Goal: Information Seeking & Learning: Learn about a topic

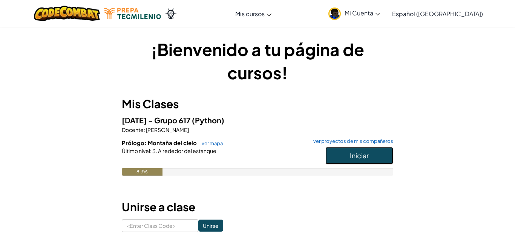
click at [372, 151] on button "Iniciar" at bounding box center [359, 155] width 68 height 17
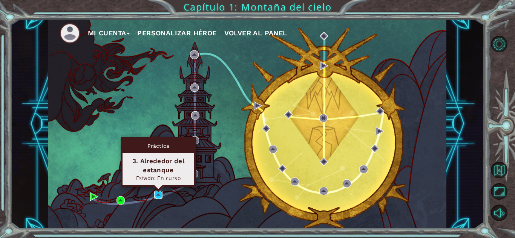
click at [158, 194] on img at bounding box center [158, 195] width 8 height 8
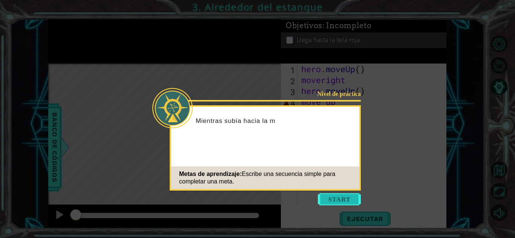
click at [327, 199] on button "Start" at bounding box center [339, 200] width 43 height 12
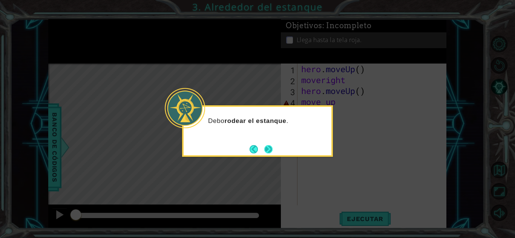
click at [264, 148] on button "Next" at bounding box center [268, 149] width 9 height 9
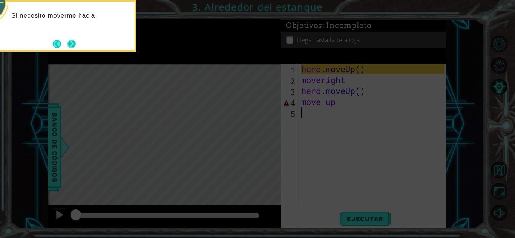
click at [66, 44] on button "Next" at bounding box center [71, 44] width 13 height 13
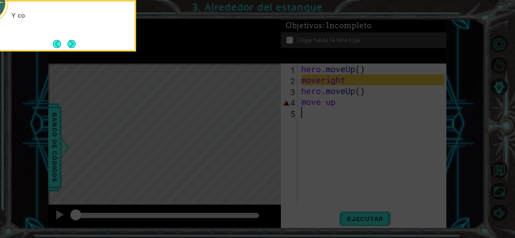
click at [66, 44] on button "Next" at bounding box center [72, 44] width 12 height 12
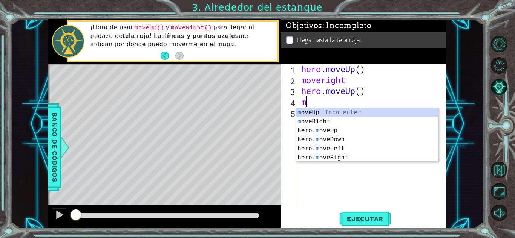
type textarea "m"
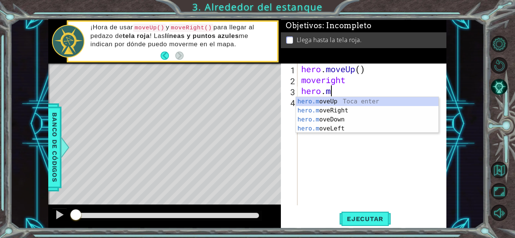
type textarea "h"
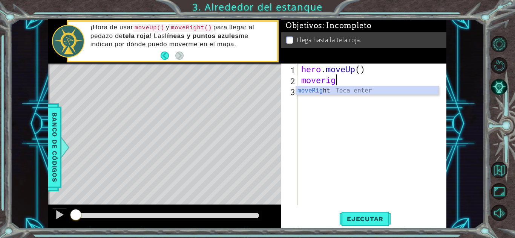
type textarea "m"
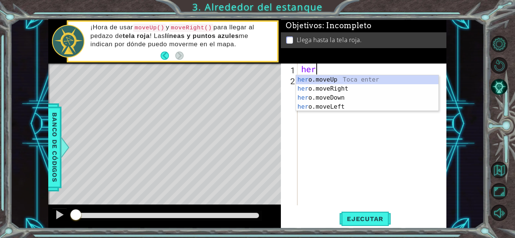
type textarea "h"
type textarea "hero"
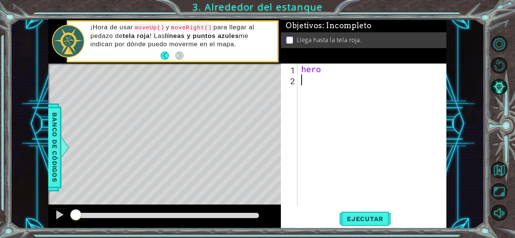
type textarea "hero"
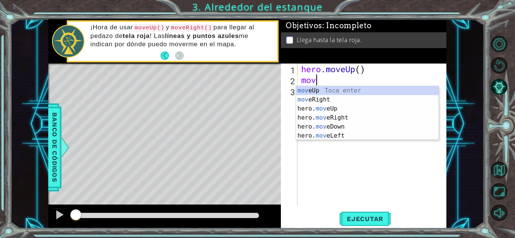
type textarea "move"
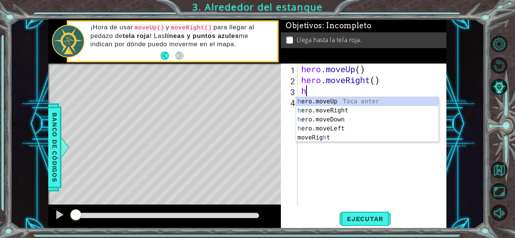
type textarea "her"
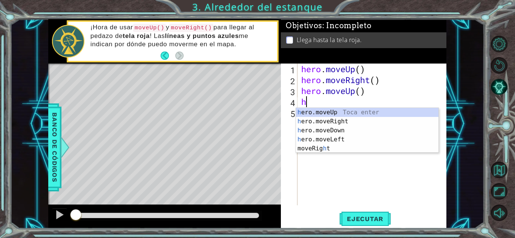
type textarea "her"
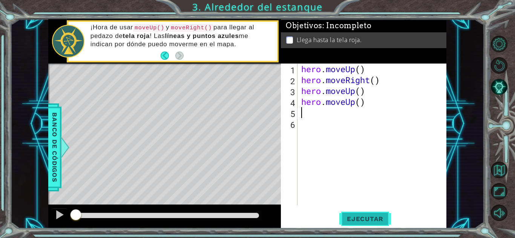
click at [372, 216] on span "Ejecutar" at bounding box center [365, 220] width 52 height 8
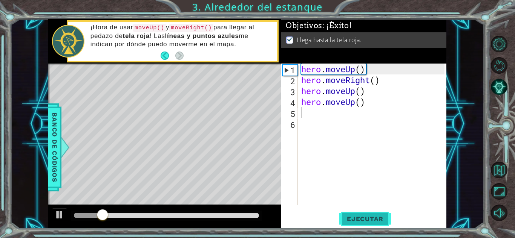
click at [372, 216] on span "Ejecutar" at bounding box center [365, 220] width 52 height 8
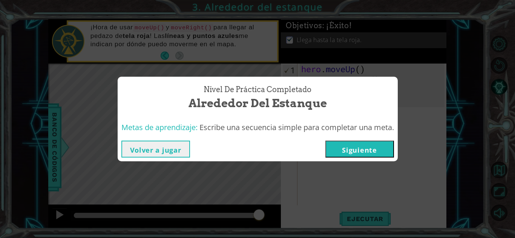
click at [352, 155] on button "Siguiente" at bounding box center [359, 149] width 69 height 17
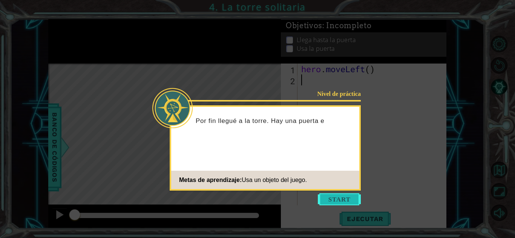
click at [345, 199] on button "Start" at bounding box center [339, 200] width 43 height 12
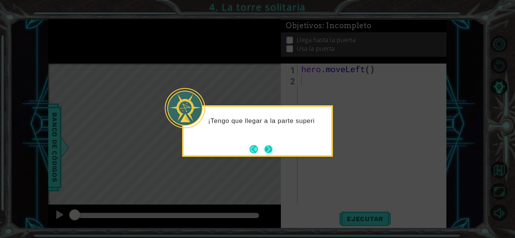
click at [265, 148] on button "Next" at bounding box center [268, 149] width 12 height 12
click at [265, 148] on button "Next" at bounding box center [268, 149] width 11 height 11
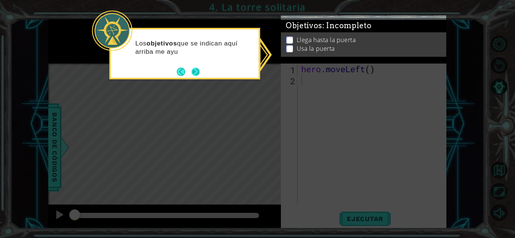
click at [200, 76] on button "Next" at bounding box center [196, 72] width 10 height 10
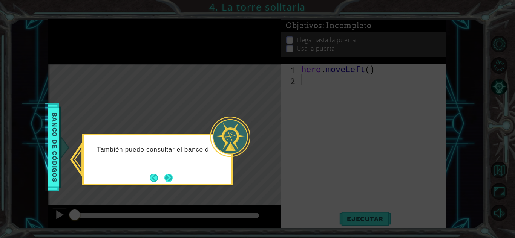
click at [173, 174] on button "Next" at bounding box center [168, 178] width 8 height 8
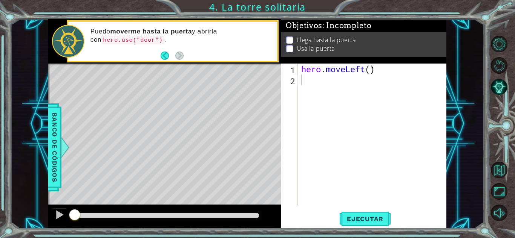
click at [309, 83] on div "hero . moveLeft ( )" at bounding box center [374, 146] width 148 height 164
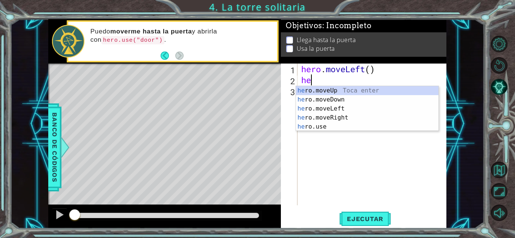
type textarea "her"
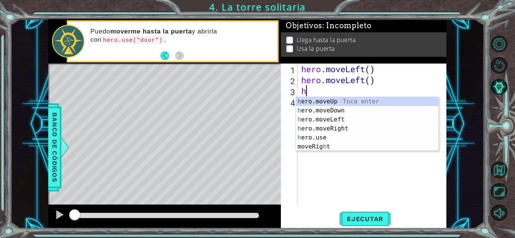
type textarea "hr"
type textarea "h"
type textarea "her"
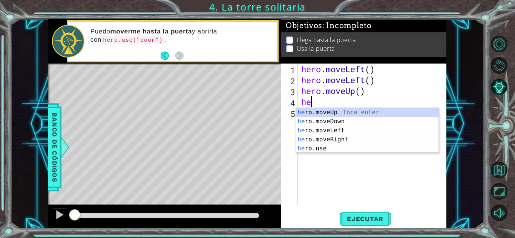
type textarea "her"
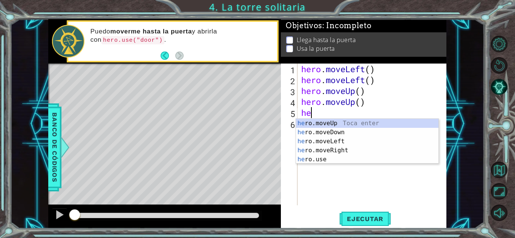
type textarea "her"
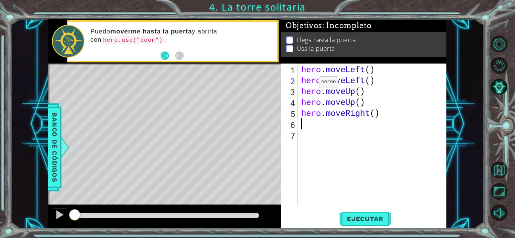
click at [307, 84] on div "hero . moveLeft ( ) hero . moveLeft ( ) hero . moveUp ( ) hero . moveUp ( ) her…" at bounding box center [374, 146] width 148 height 164
click at [298, 88] on div "hero.moveLeft() 1 2 3 4 5 6 7 hero . moveLeft ( ) hero . moveLeft ( ) hero . mo…" at bounding box center [363, 135] width 164 height 142
click at [302, 86] on div "hero . moveLeft ( ) hero . moveLeft ( ) hero . moveUp ( ) hero . moveUp ( ) her…" at bounding box center [374, 146] width 148 height 164
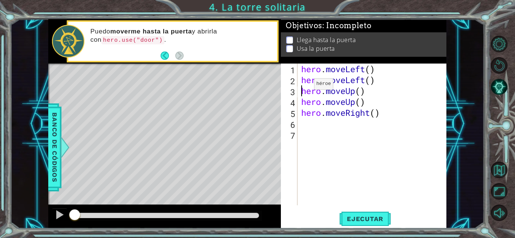
click at [302, 86] on div "hero . moveLeft ( ) hero . moveLeft ( ) hero . moveUp ( ) hero . moveUp ( ) her…" at bounding box center [374, 146] width 148 height 164
click at [310, 81] on div "hero . moveLeft ( ) hero . moveLeft ( ) hero . moveUp ( ) hero . moveUp ( ) her…" at bounding box center [374, 146] width 148 height 164
type textarea "hero.moveLeft()"
click at [307, 86] on div "hero . moveLeft ( ) hero . moveLeft ( ) hero . moveUp ( ) hero . moveUp ( ) her…" at bounding box center [374, 146] width 148 height 164
click at [312, 123] on div "hero . moveLeft ( ) hero . moveLeft ( ) hero . moveUp ( ) hero . moveUp ( ) her…" at bounding box center [374, 146] width 148 height 164
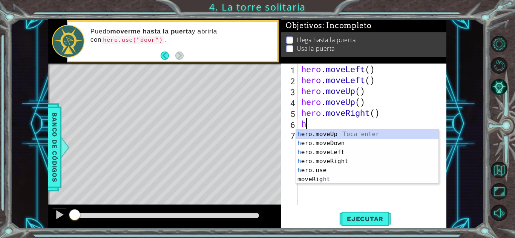
type textarea "he"
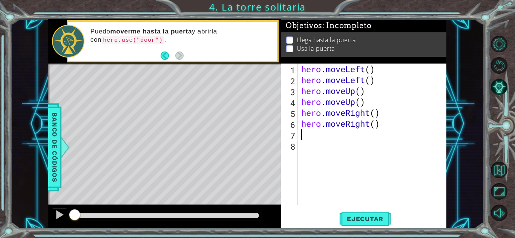
type textarea "e"
type textarea "hero.use("door")"
click at [370, 224] on button "Ejecutar" at bounding box center [365, 219] width 52 height 17
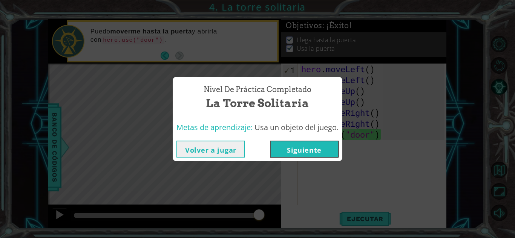
click at [303, 147] on button "Siguiente" at bounding box center [304, 149] width 69 height 17
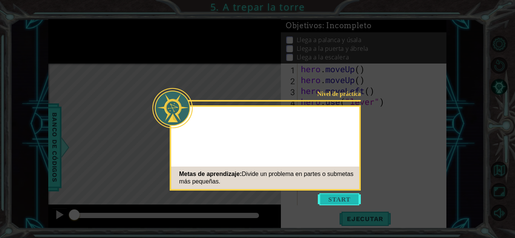
click at [330, 196] on button "Start" at bounding box center [339, 200] width 43 height 12
click at [330, 196] on icon at bounding box center [257, 119] width 515 height 238
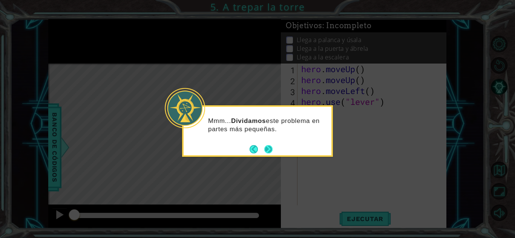
click at [272, 146] on button "Next" at bounding box center [267, 149] width 13 height 13
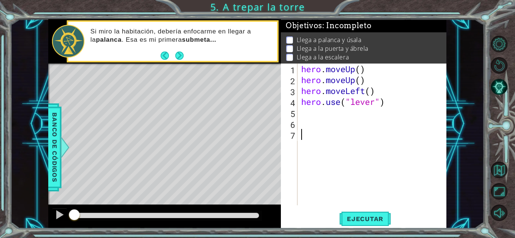
click at [203, 164] on div "Level Map" at bounding box center [222, 175] width 348 height 222
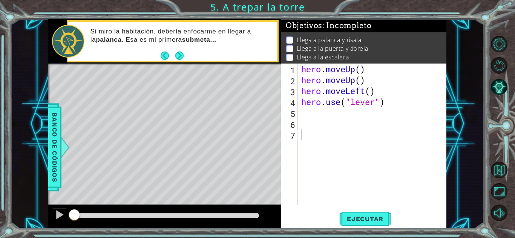
click at [203, 164] on div "Level Map" at bounding box center [222, 175] width 348 height 222
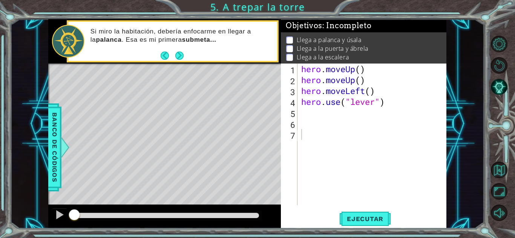
click at [203, 164] on div "Level Map" at bounding box center [222, 175] width 348 height 222
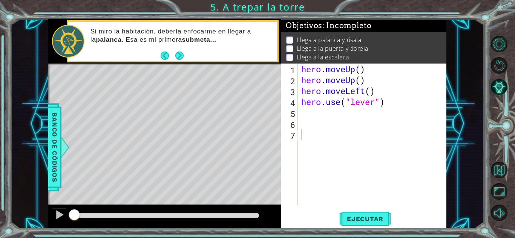
click at [203, 164] on div "Level Map" at bounding box center [222, 175] width 348 height 222
click at [311, 109] on div "hero . moveUp ( ) hero . moveUp ( ) hero . moveLeft ( ) hero . use ( "lever" )" at bounding box center [374, 146] width 148 height 164
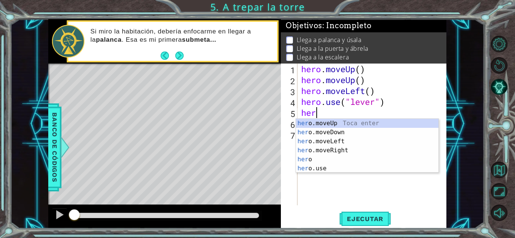
type textarea "hero"
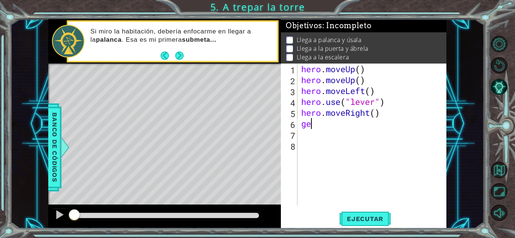
type textarea "g"
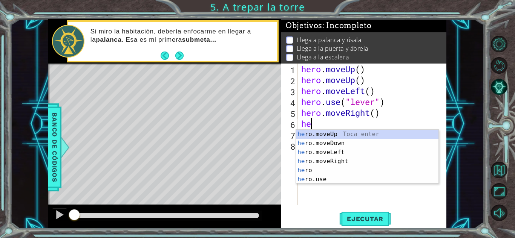
type textarea "her"
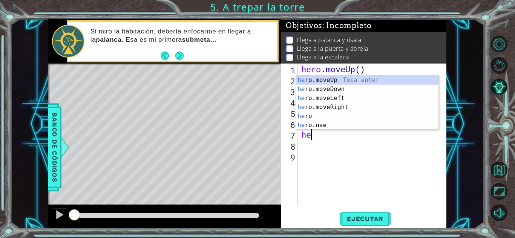
type textarea "hero"
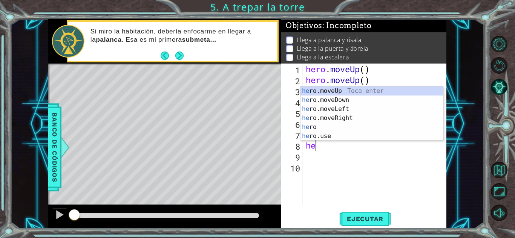
type textarea "her"
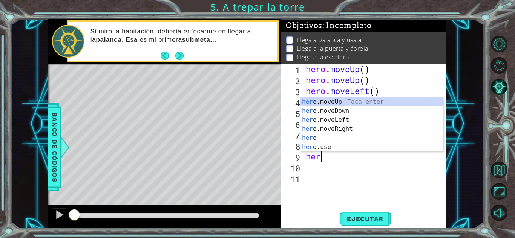
scroll to position [0, 0]
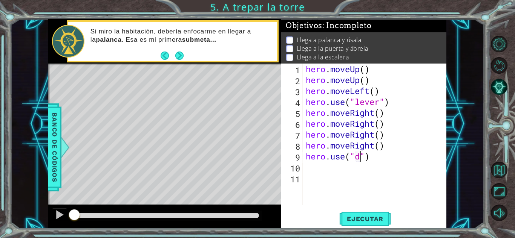
type textarea "hero.use("door")"
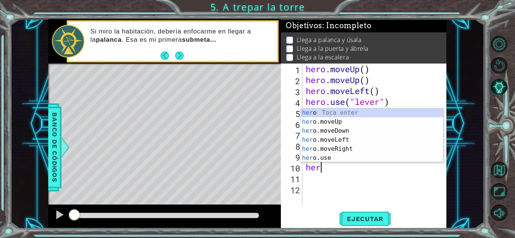
type textarea "hero"
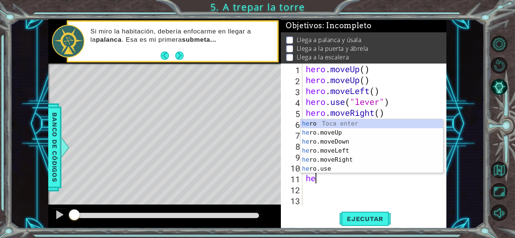
type textarea "hero"
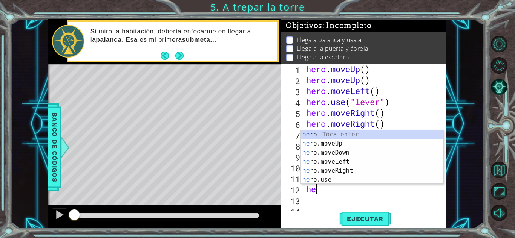
type textarea "hero"
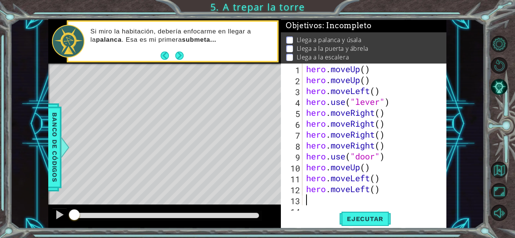
type textarea "e"
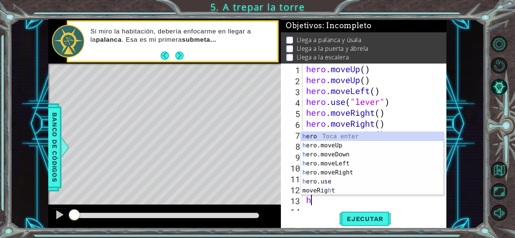
type textarea "her"
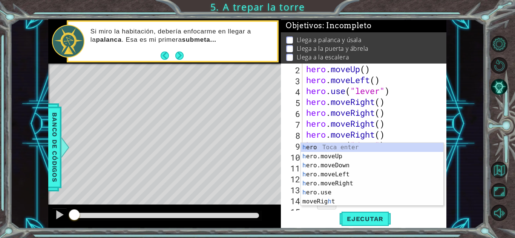
scroll to position [11, 0]
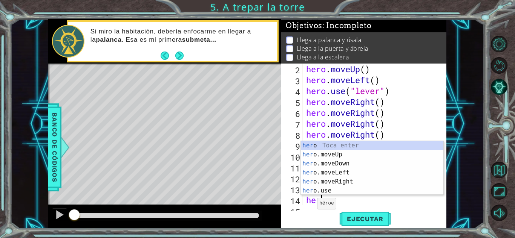
type textarea "hero"
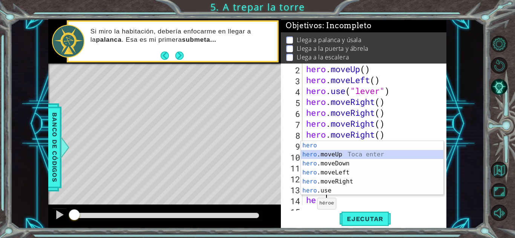
scroll to position [0, 0]
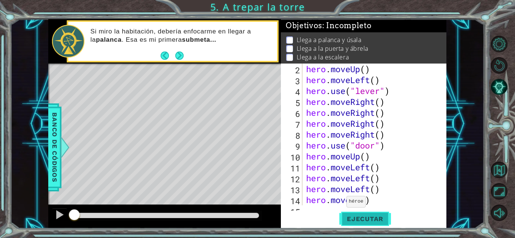
click at [354, 220] on span "Ejecutar" at bounding box center [365, 220] width 52 height 8
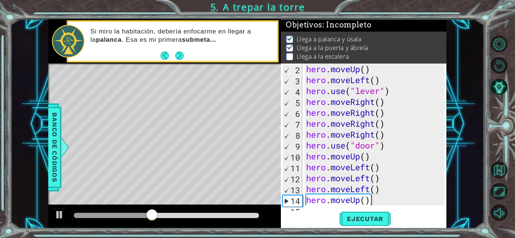
scroll to position [44, 0]
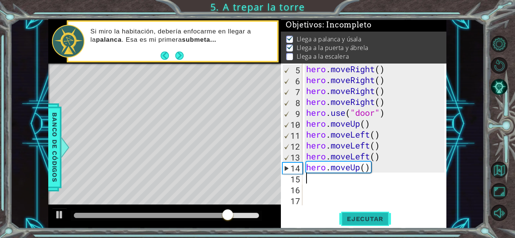
click at [341, 212] on button "Ejecutar" at bounding box center [365, 219] width 52 height 17
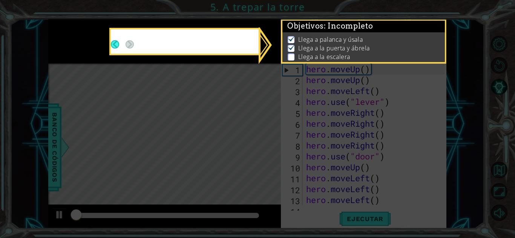
scroll to position [0, 0]
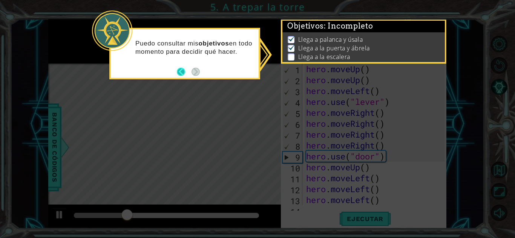
click at [182, 76] on button "Back" at bounding box center [184, 72] width 15 height 8
click at [182, 76] on div "Level Map" at bounding box center [222, 175] width 348 height 222
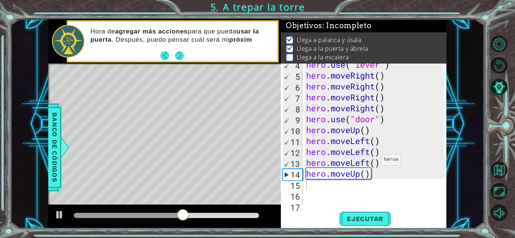
scroll to position [39, 0]
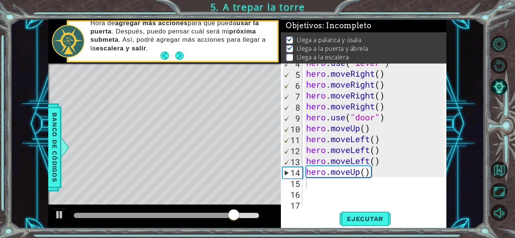
type textarea "hero.moveUp()"
click at [380, 130] on div "hero . use ( "lever" ) hero . moveRight ( ) hero . moveRight ( ) hero . moveRig…" at bounding box center [376, 139] width 144 height 164
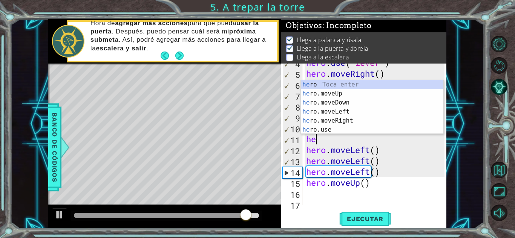
type textarea "hero"
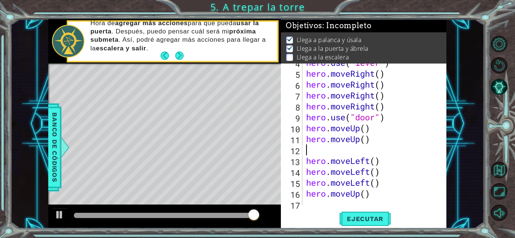
scroll to position [0, 0]
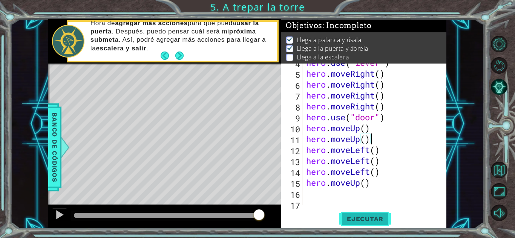
type textarea "hero.moveUp()"
click at [376, 218] on span "Ejecutar" at bounding box center [365, 220] width 52 height 8
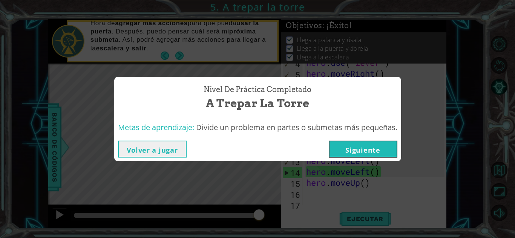
click at [382, 157] on button "Siguiente" at bounding box center [363, 149] width 69 height 17
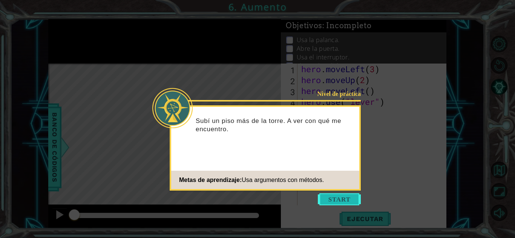
click at [339, 197] on button "Start" at bounding box center [339, 200] width 43 height 12
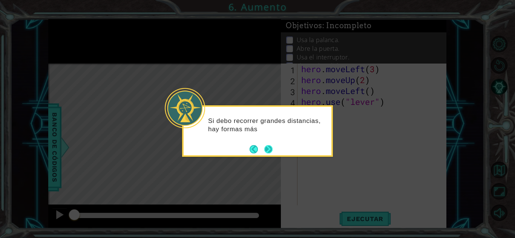
click at [263, 147] on button "Next" at bounding box center [268, 149] width 11 height 11
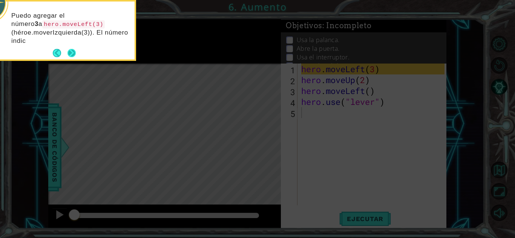
click at [76, 46] on div "Puedo agregar el número 3 a hero.moveLeft(3) (héroe.moverIzquierda(3)). El núme…" at bounding box center [61, 32] width 148 height 55
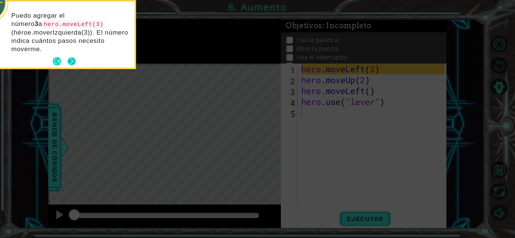
click at [71, 61] on button "Next" at bounding box center [71, 61] width 9 height 9
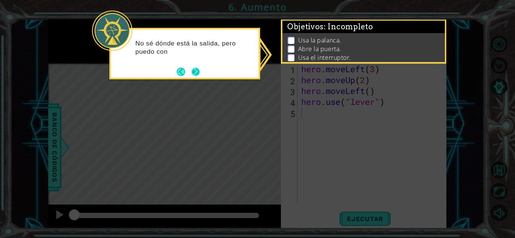
click at [189, 68] on button "Back" at bounding box center [184, 72] width 15 height 8
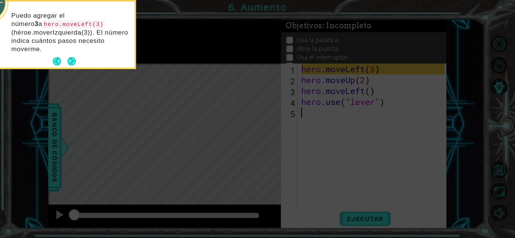
click at [79, 61] on div "Puedo agregar el número 3 a hero.moveLeft(3) (héroe.moverIzquierda(3)). El núme…" at bounding box center [61, 36] width 148 height 63
click at [75, 60] on button "Next" at bounding box center [71, 61] width 9 height 9
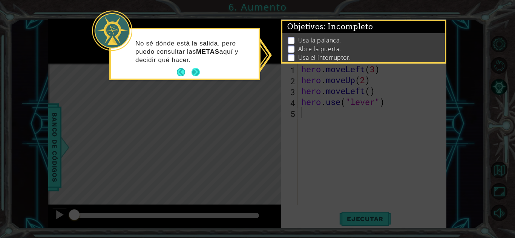
click at [194, 68] on button "Next" at bounding box center [195, 72] width 9 height 9
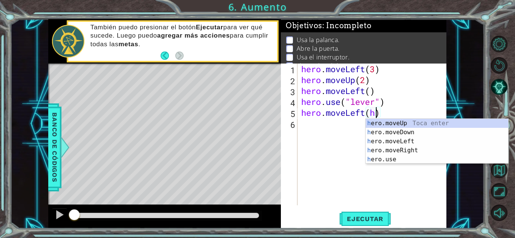
type textarea "hero.moveLeft()"
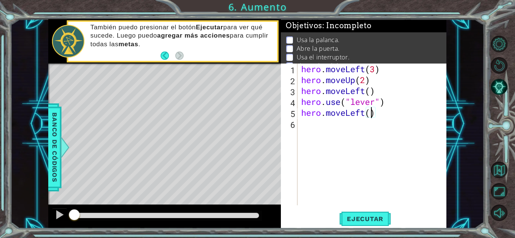
click at [303, 128] on div "hero . moveLeft ( 3 ) hero . moveUp ( 2 ) hero . moveLeft ( ) hero . use ( "lev…" at bounding box center [374, 146] width 148 height 164
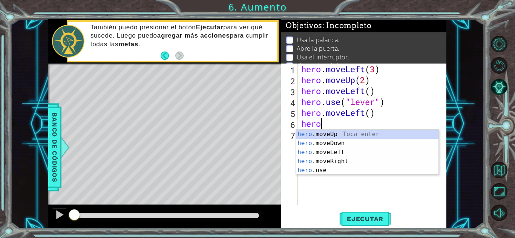
scroll to position [0, 1]
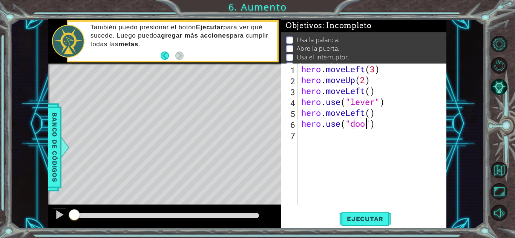
type textarea "hero.use("door")"
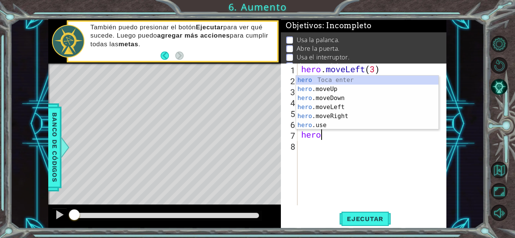
scroll to position [0, 0]
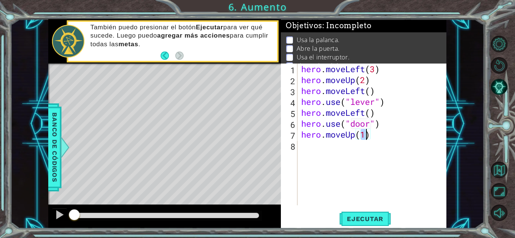
type textarea "hero.moveUp(2)"
click at [301, 148] on div "hero . moveLeft ( 3 ) hero . moveUp ( 2 ) hero . moveLeft ( ) hero . use ( "lev…" at bounding box center [374, 146] width 148 height 164
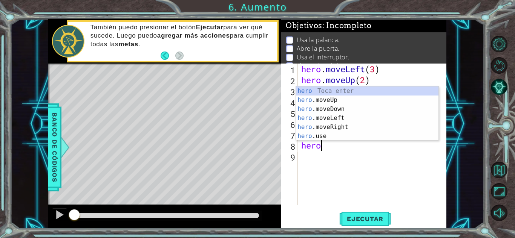
scroll to position [0, 0]
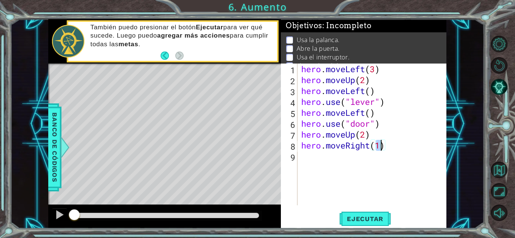
type textarea "hero.moveRight(2)"
click at [302, 157] on div "hero . moveLeft ( 3 ) hero . moveUp ( 2 ) hero . moveLeft ( ) hero . use ( "lev…" at bounding box center [374, 146] width 148 height 164
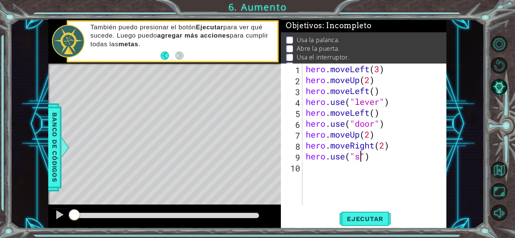
scroll to position [0, 3]
type textarea "hero.use("swith")"
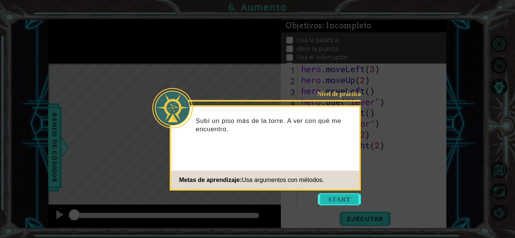
click at [330, 199] on button "Start" at bounding box center [339, 200] width 43 height 12
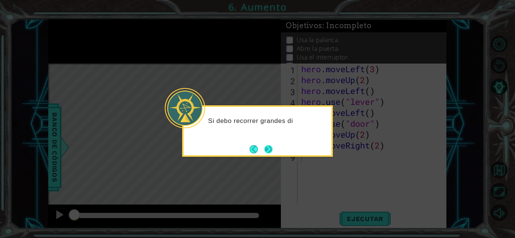
click at [268, 148] on button "Next" at bounding box center [268, 149] width 8 height 8
click at [268, 148] on icon at bounding box center [257, 119] width 515 height 238
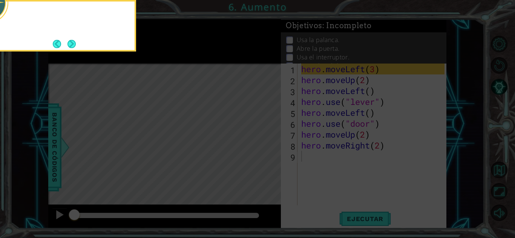
click at [268, 148] on icon at bounding box center [257, 36] width 515 height 406
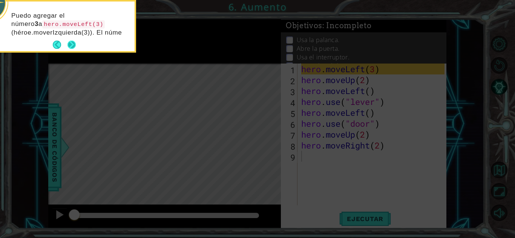
click at [70, 43] on button "Next" at bounding box center [71, 45] width 8 height 8
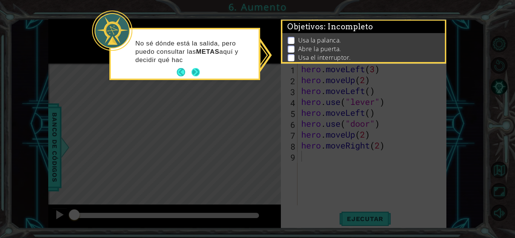
click at [194, 72] on button "Next" at bounding box center [195, 72] width 8 height 8
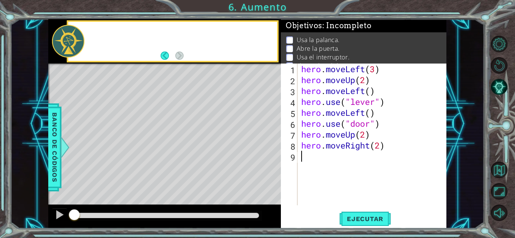
click at [194, 72] on div "Level Map" at bounding box center [222, 175] width 348 height 222
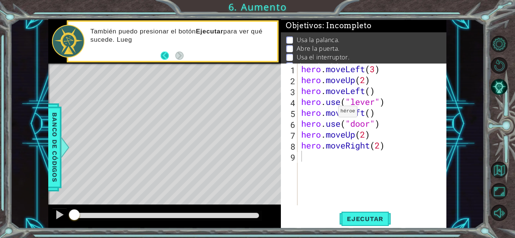
click at [165, 59] on button "Back" at bounding box center [168, 56] width 15 height 8
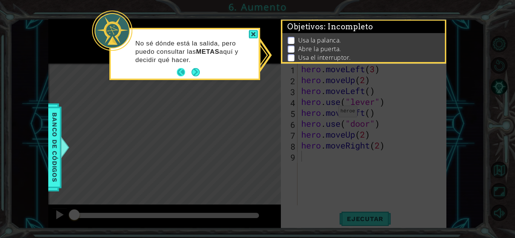
click at [187, 72] on button "Back" at bounding box center [184, 72] width 15 height 8
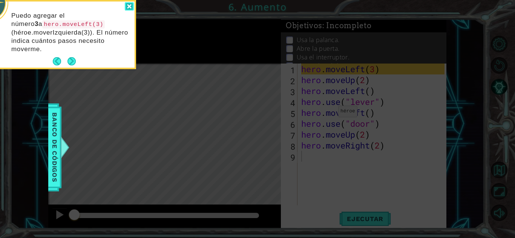
click at [131, 11] on div at bounding box center [129, 6] width 9 height 9
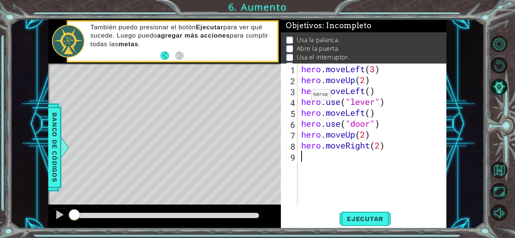
click at [296, 120] on div "6" at bounding box center [289, 124] width 15 height 11
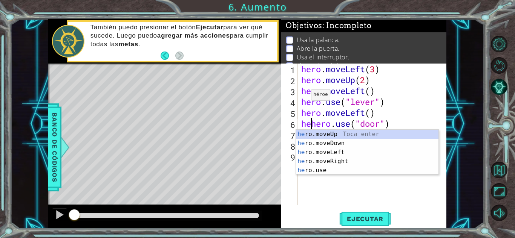
scroll to position [0, 1]
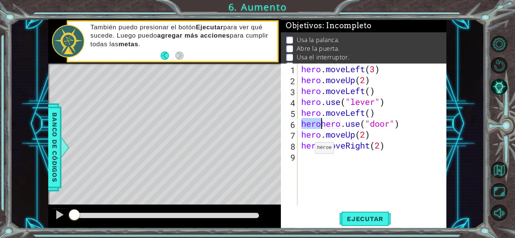
type textarea "hero.use("door")"
click at [309, 157] on div "hero . moveLeft ( 3 ) hero . moveUp ( 2 ) hero . moveLeft ( ) hero . use ( "lev…" at bounding box center [374, 146] width 148 height 164
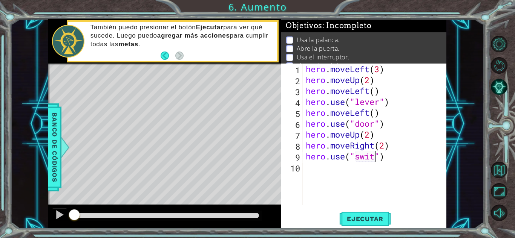
scroll to position [0, 3]
type textarea "hero.use("switch")"
click at [348, 222] on span "Ejecutar" at bounding box center [365, 220] width 52 height 8
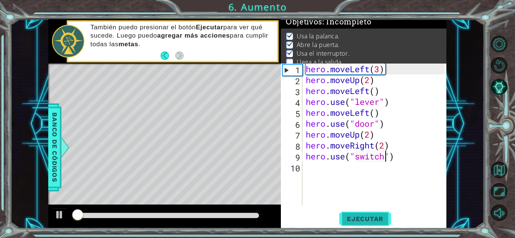
scroll to position [5, 0]
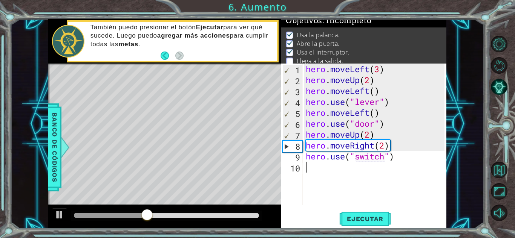
click at [325, 177] on div "hero . moveLeft ( 3 ) hero . moveUp ( 2 ) hero . moveLeft ( ) hero . use ( "lev…" at bounding box center [376, 146] width 144 height 164
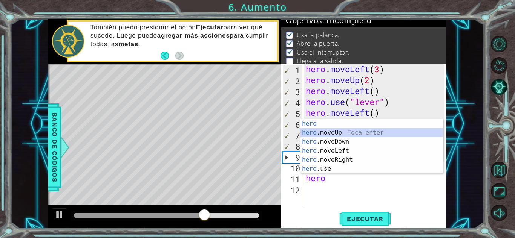
scroll to position [0, 0]
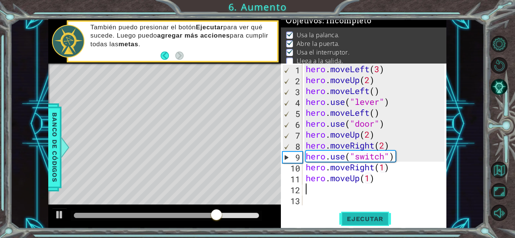
type textarea "hero.moveUp(1)"
click at [377, 223] on span "Ejecutar" at bounding box center [365, 220] width 52 height 8
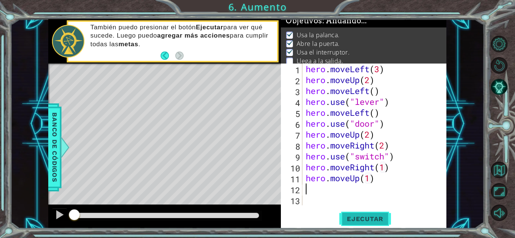
scroll to position [0, 0]
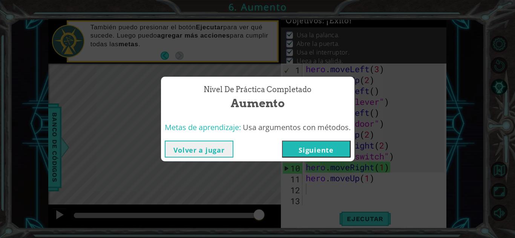
click at [294, 150] on button "Siguiente" at bounding box center [316, 149] width 69 height 17
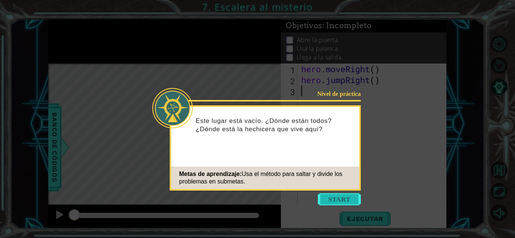
click at [345, 204] on button "Start" at bounding box center [339, 200] width 43 height 12
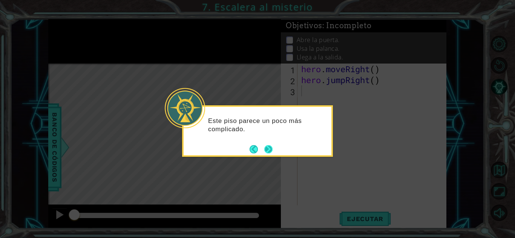
click at [269, 147] on button "Next" at bounding box center [268, 149] width 8 height 8
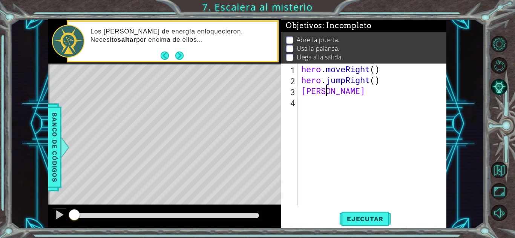
scroll to position [0, 0]
type textarea "hero.moveRight(2)"
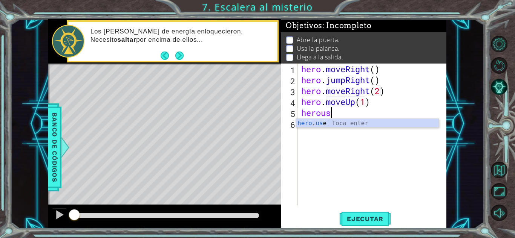
scroll to position [0, 1]
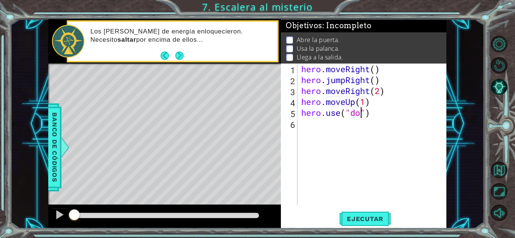
type textarea "hero.use("door")"
type textarea "hero.moveUp(2)"
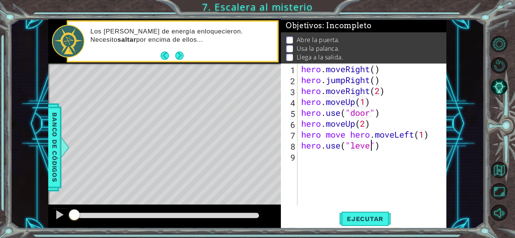
type textarea "hero.use("lever")"
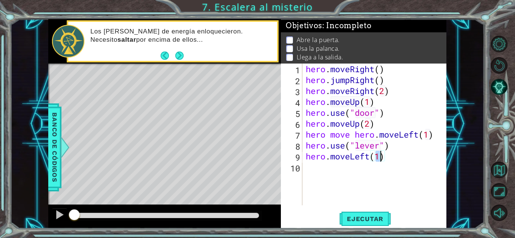
type textarea "hero.moveLeft(2)"
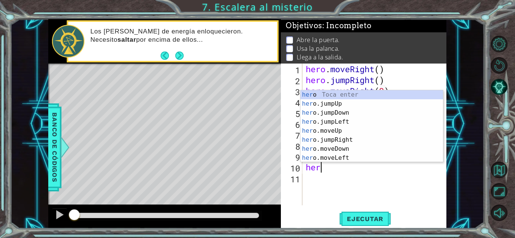
scroll to position [0, 0]
type textarea "her"
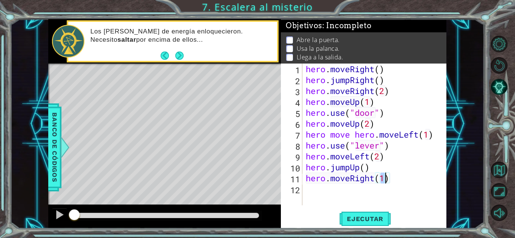
scroll to position [0, 3]
type textarea "hero.moveRight(3)"
click at [319, 196] on div "hero . moveRight ( ) hero . jumpRight ( ) hero . moveRight ( 2 ) hero . moveUp …" at bounding box center [376, 146] width 144 height 164
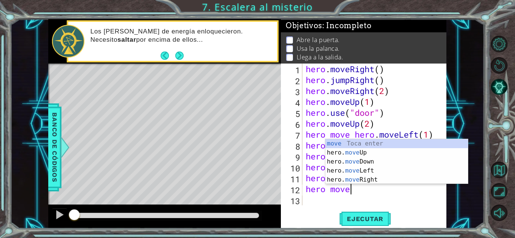
scroll to position [0, 2]
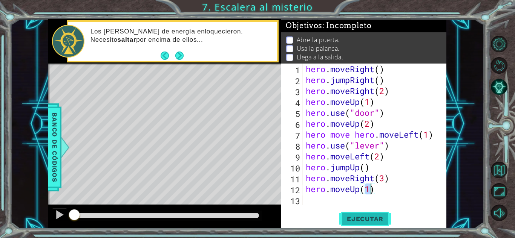
click at [356, 225] on button "Ejecutar" at bounding box center [365, 219] width 52 height 17
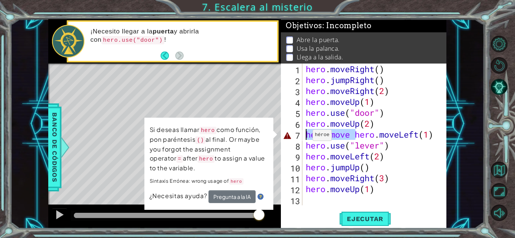
click at [275, 139] on div "1 ההההההההההההההההההההההההההההההההההההההההההההההההההההההההההההההההההההההההההההה…" at bounding box center [247, 124] width 398 height 210
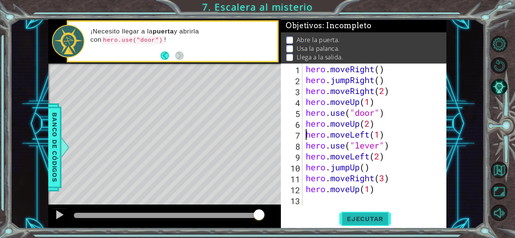
click at [380, 216] on span "Ejecutar" at bounding box center [365, 220] width 52 height 8
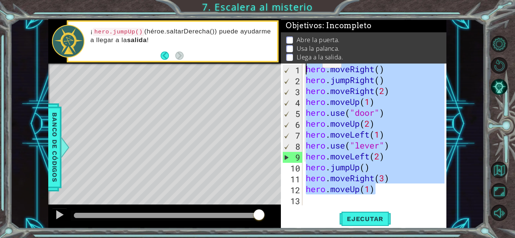
drag, startPoint x: 379, startPoint y: 190, endPoint x: 252, endPoint y: -31, distance: 255.3
click at [252, 0] on html "1 ההההההההההההההההההההההההההההההההההההההההההההההההההההההההההההההההההההההההההההה…" at bounding box center [257, 119] width 515 height 238
type textarea "hero.moveRight() hero.jumpRight()"
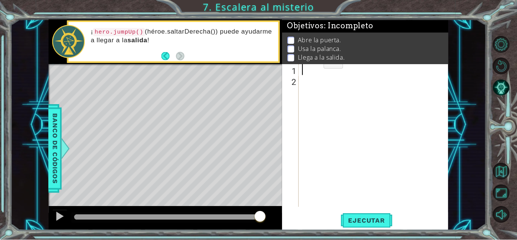
scroll to position [0, 0]
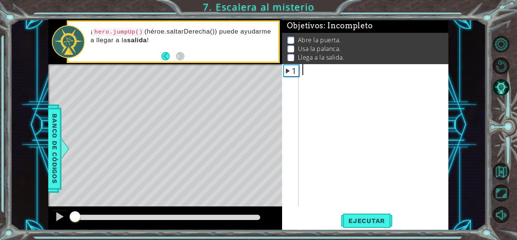
drag, startPoint x: 263, startPoint y: 217, endPoint x: -75, endPoint y: 186, distance: 339.1
click at [0, 186] on html "1 ההההההההההההההההההההההההההההההההההההההההההההההההההההההההההההההההההההההההההההה…" at bounding box center [258, 120] width 517 height 240
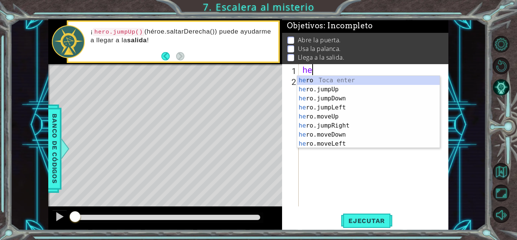
type textarea "hero"
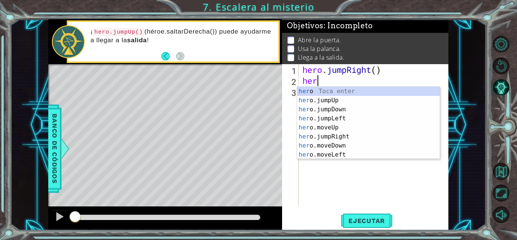
scroll to position [0, 0]
type textarea "hero"
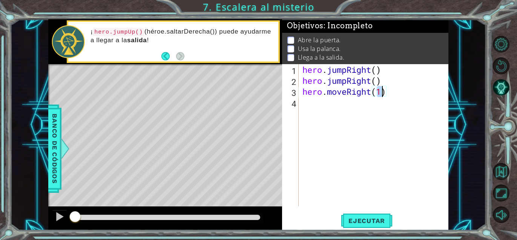
scroll to position [0, 3]
type textarea "hero.moveRight(1)"
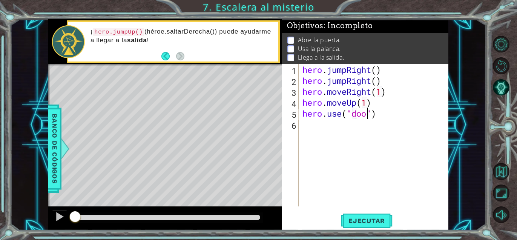
type textarea "hero.use("door")"
type textarea "|"
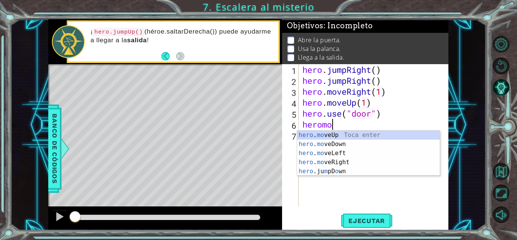
scroll to position [0, 1]
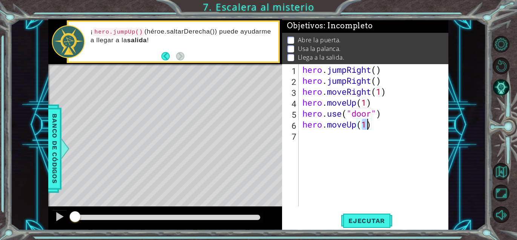
type textarea "hero.moveUp(2)"
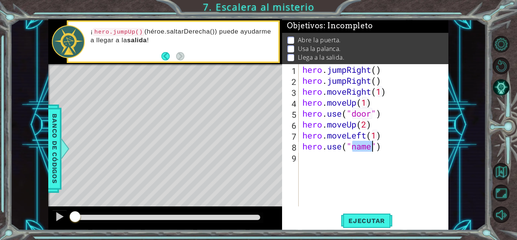
scroll to position [0, 3]
type textarea "hero.use("lever")"
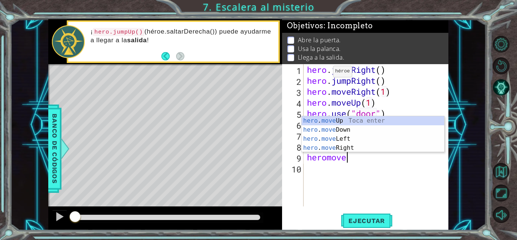
scroll to position [0, 1]
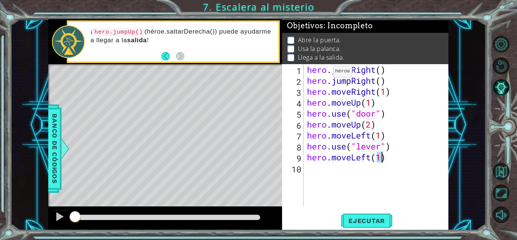
type textarea "hero.moveLeft(2)"
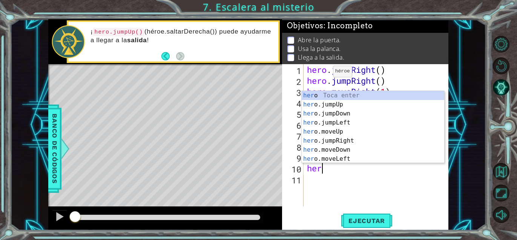
scroll to position [0, 0]
type textarea "herp"
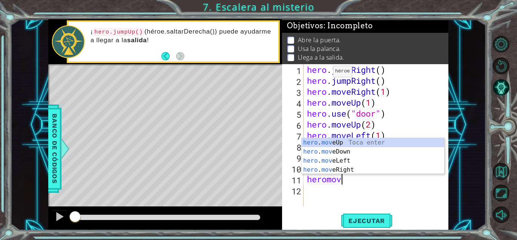
scroll to position [0, 1]
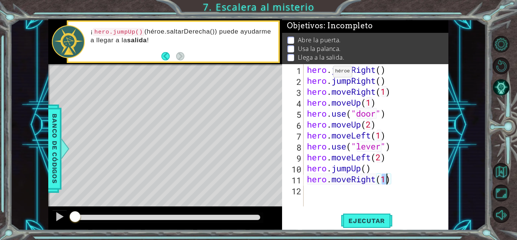
type textarea "hero.moveRight(2)"
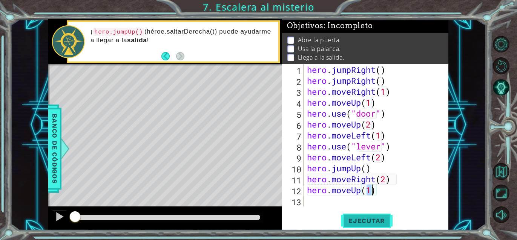
click at [384, 221] on span "Ejecutar" at bounding box center [367, 221] width 52 height 8
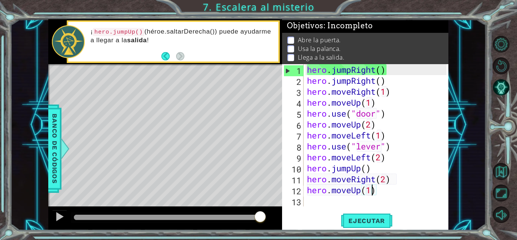
click at [391, 67] on div "hero . jumpRight ( ) hero . jumpRight ( ) hero . moveRight ( 1 ) hero . moveUp …" at bounding box center [377, 146] width 145 height 164
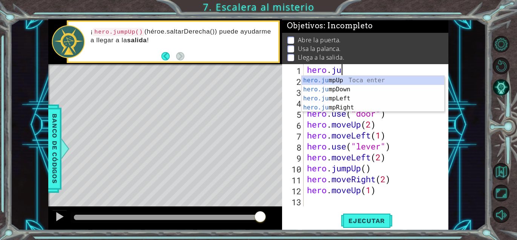
scroll to position [0, 0]
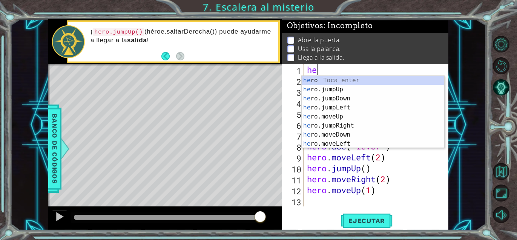
type textarea "h"
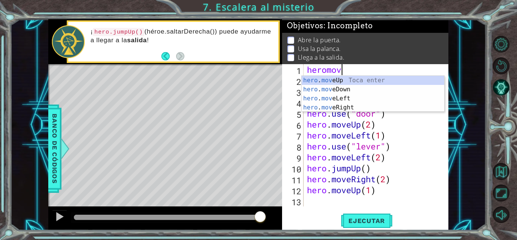
scroll to position [0, 1]
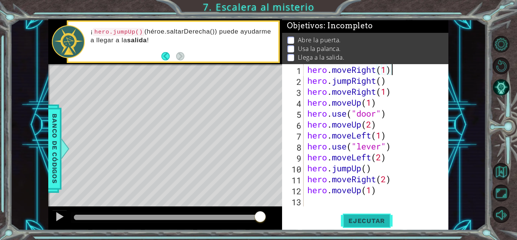
type textarea "hero.moveRight(1)"
click at [365, 227] on button "Ejecutar" at bounding box center [367, 220] width 52 height 17
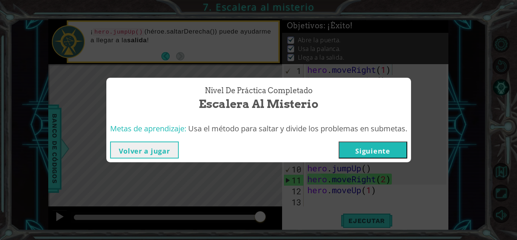
click at [356, 147] on button "Siguiente" at bounding box center [372, 149] width 69 height 17
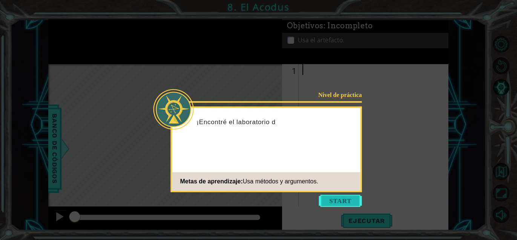
click at [336, 196] on button "Start" at bounding box center [340, 200] width 43 height 12
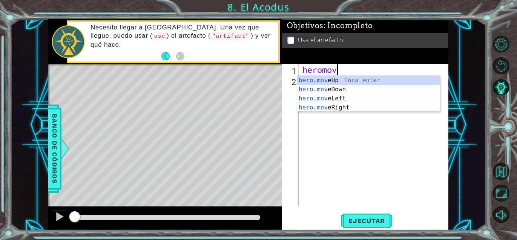
scroll to position [0, 1]
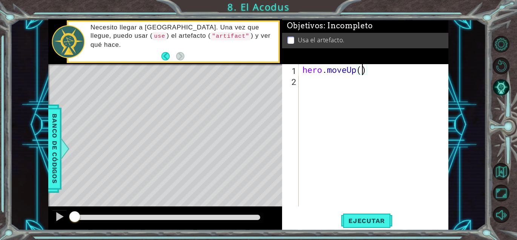
type textarea "hero.moveUp(2)"
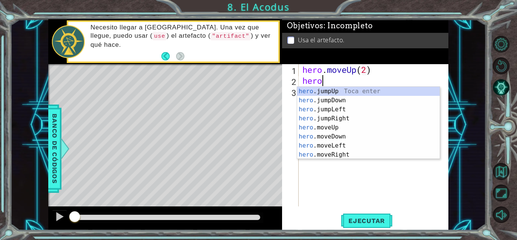
scroll to position [0, 0]
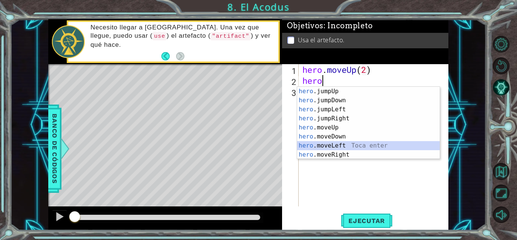
type textarea "hero.moveLeft(1)"
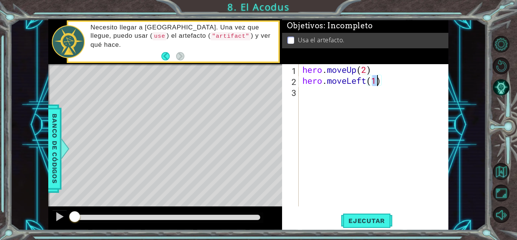
type textarea "hero.moveLeft(1)"
type textarea "hero.moveDown(2)"
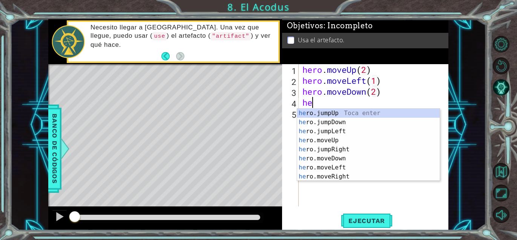
scroll to position [0, 0]
type textarea "hero"
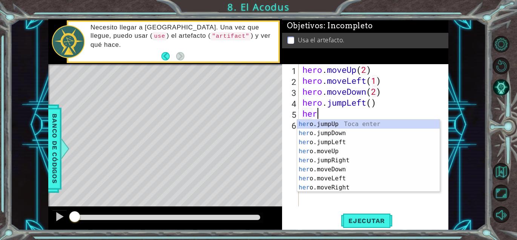
scroll to position [0, 0]
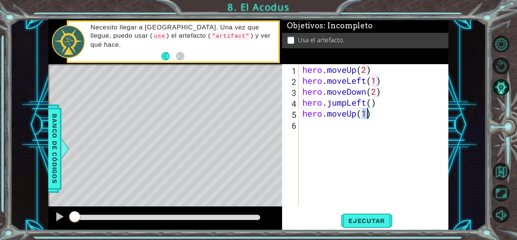
type textarea "hero.moveUp(2)"
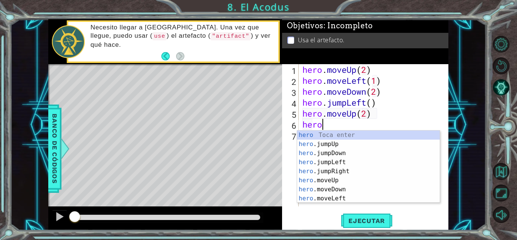
scroll to position [0, 1]
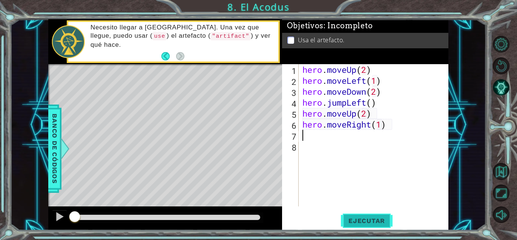
type textarea "hero.moveRight(1)"
click at [361, 225] on button "Ejecutar" at bounding box center [367, 220] width 52 height 17
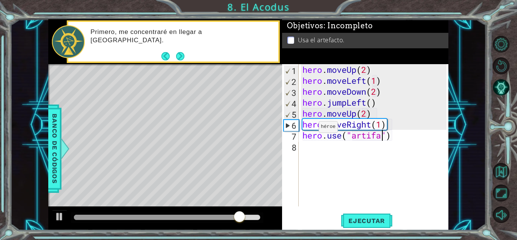
scroll to position [0, 3]
type textarea "hero.use("artifact")"
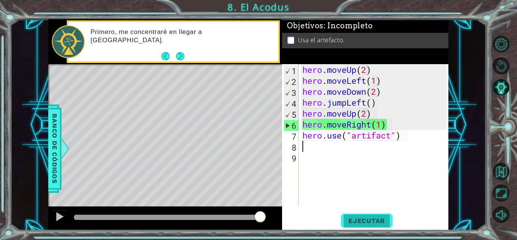
click at [363, 213] on button "Ejecutar" at bounding box center [367, 220] width 52 height 17
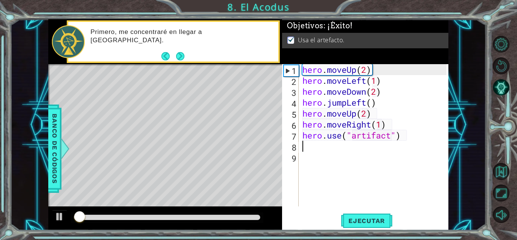
click at [219, 221] on div at bounding box center [167, 217] width 192 height 11
click at [225, 219] on div at bounding box center [167, 216] width 186 height 5
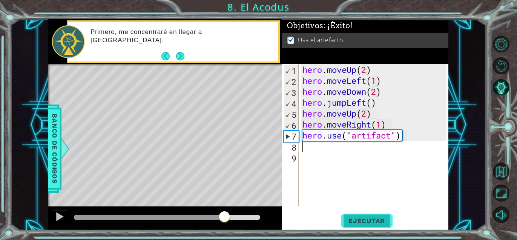
click at [366, 219] on span "Ejecutar" at bounding box center [367, 221] width 52 height 8
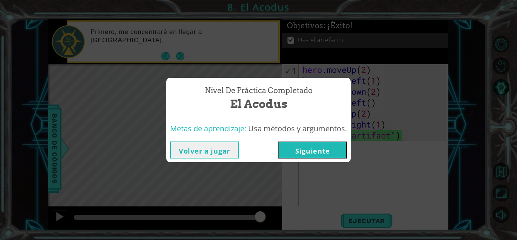
click at [316, 152] on button "Siguiente" at bounding box center [312, 149] width 69 height 17
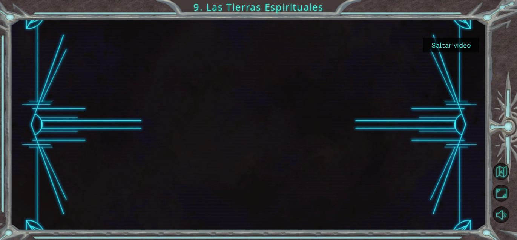
click at [459, 50] on button "Saltar video" at bounding box center [450, 45] width 57 height 15
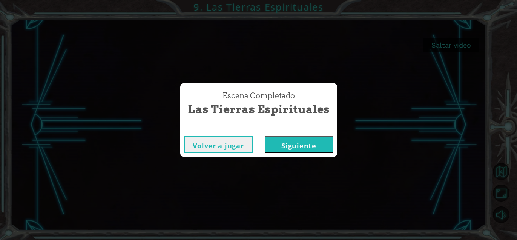
click at [284, 148] on button "Siguiente" at bounding box center [298, 144] width 69 height 17
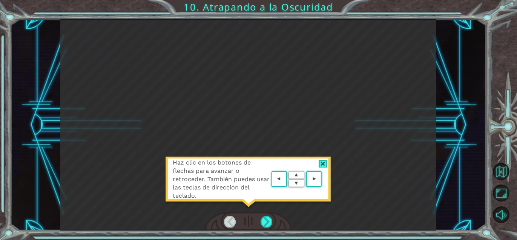
click at [321, 162] on div at bounding box center [322, 164] width 9 height 8
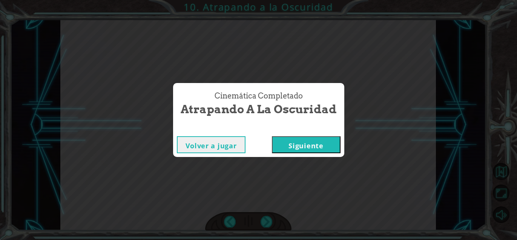
click at [318, 154] on div "Volver a jugar Siguiente" at bounding box center [258, 144] width 171 height 24
click at [320, 145] on button "Siguiente" at bounding box center [306, 144] width 69 height 17
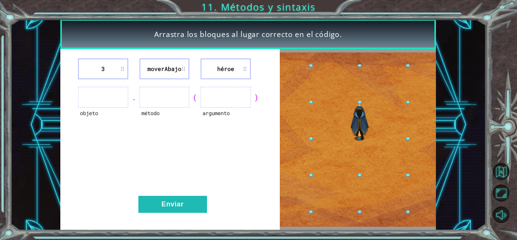
click at [112, 98] on ul at bounding box center [103, 97] width 50 height 21
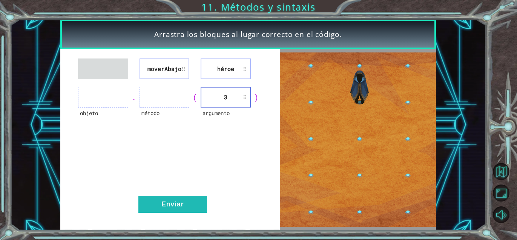
click at [33, 127] on div "Arrastra los bloques al lugar correcto en el código. moverAbajo héroe objeto . …" at bounding box center [247, 124] width 475 height 211
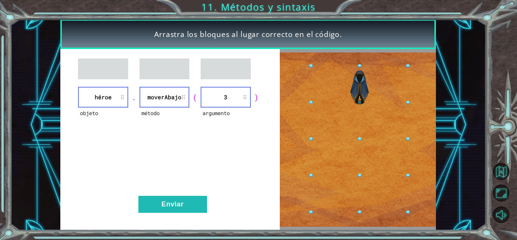
click at [181, 195] on div "objeto héroe . método moverAbajo ( argumento 3 ) Enviar" at bounding box center [169, 139] width 219 height 181
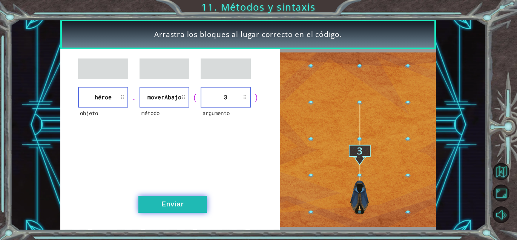
click at [180, 196] on button "Enviar" at bounding box center [172, 204] width 69 height 17
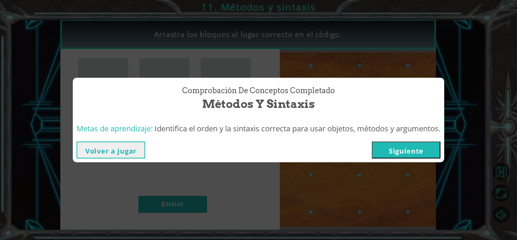
click at [410, 150] on button "Siguiente" at bounding box center [405, 149] width 69 height 17
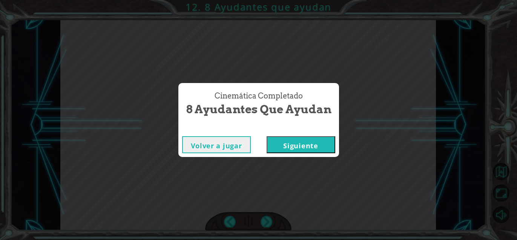
click at [324, 145] on button "Siguiente" at bounding box center [300, 144] width 69 height 17
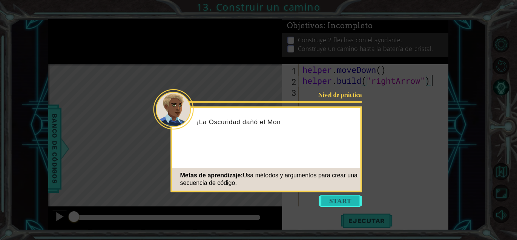
click at [332, 197] on button "Start" at bounding box center [340, 200] width 43 height 12
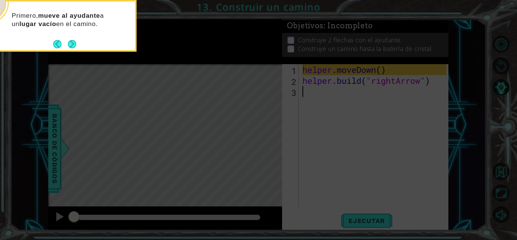
click at [73, 38] on footer at bounding box center [64, 43] width 23 height 11
click at [71, 44] on button "Next" at bounding box center [72, 44] width 8 height 8
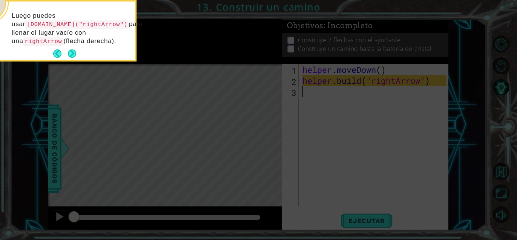
click at [71, 44] on p "Luego puedes usar helper.build("rightArrow") para llenar el lugar vacío con una…" at bounding box center [71, 29] width 118 height 34
click at [72, 51] on button "Next" at bounding box center [72, 53] width 8 height 8
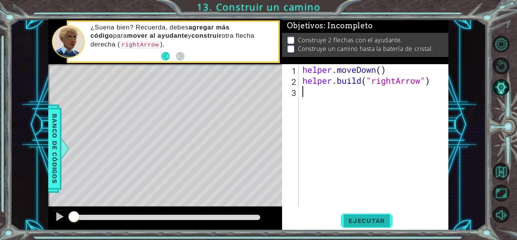
click at [352, 219] on span "Ejecutar" at bounding box center [367, 221] width 52 height 8
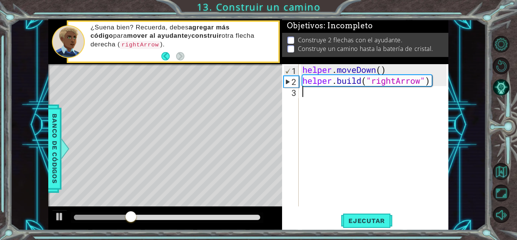
click at [47, 221] on div "1 ההההההההההההההההההההההההההההההההההההההההההההההההההההההההההההההההההההההההההההה…" at bounding box center [247, 124] width 475 height 211
click at [58, 218] on div at bounding box center [60, 216] width 10 height 10
